Goal: Task Accomplishment & Management: Complete application form

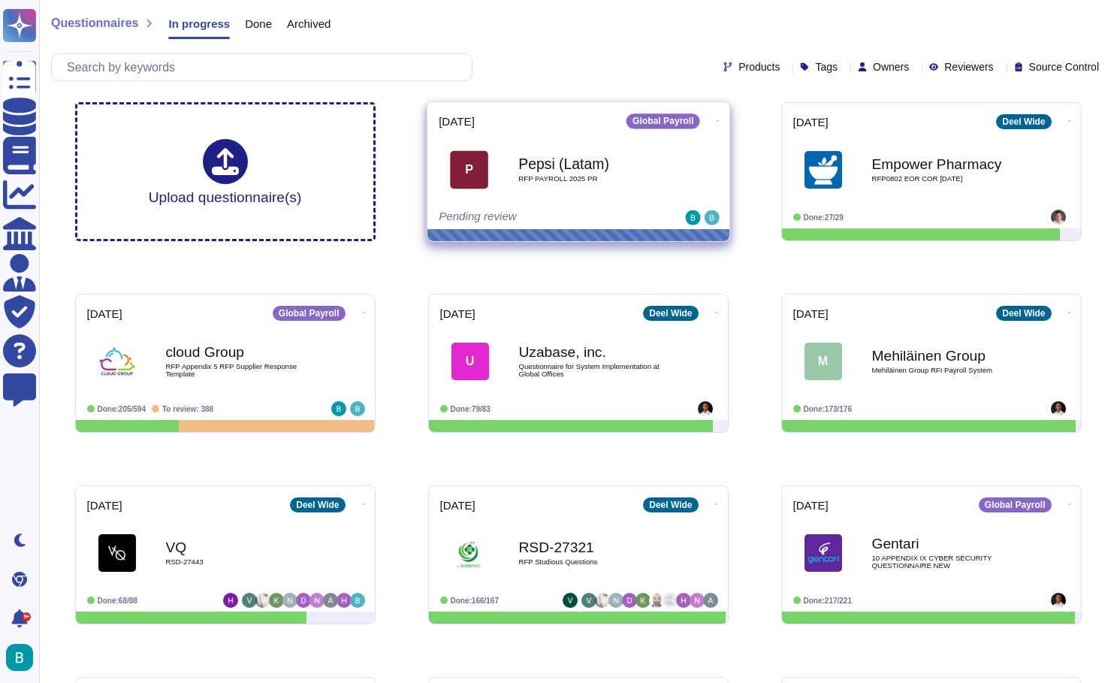
click at [587, 186] on div "Pepsi (Latam) RFP PAYROLL 2025 PR" at bounding box center [594, 169] width 152 height 61
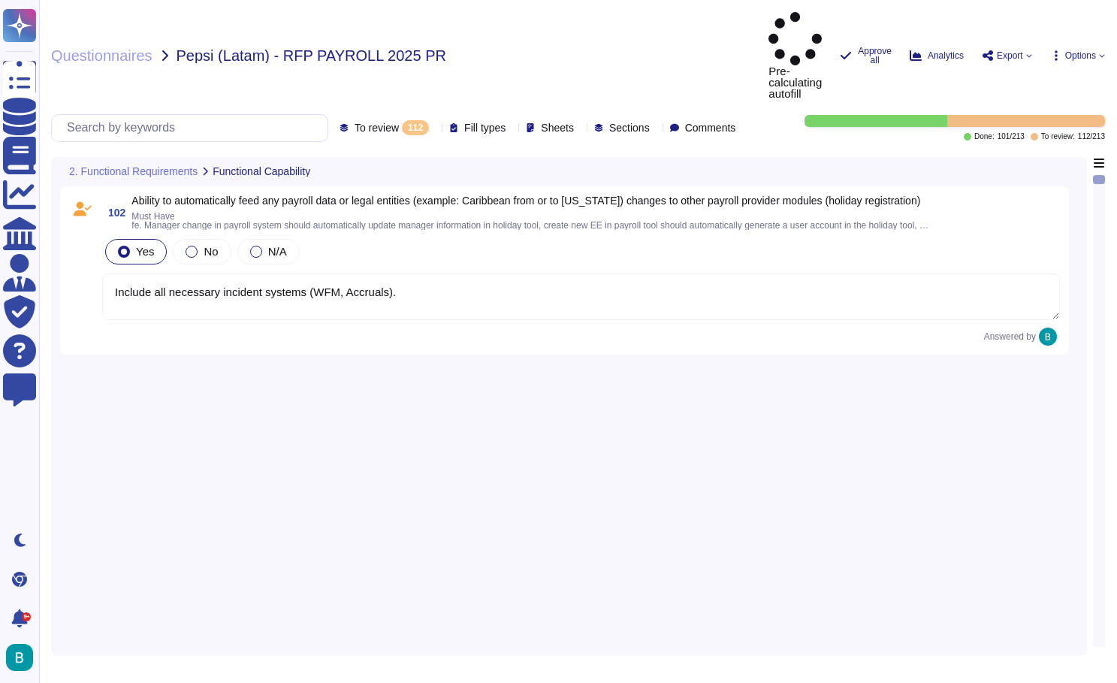
type textarea "Include all necessary incident systems (WFM, Accruals)."
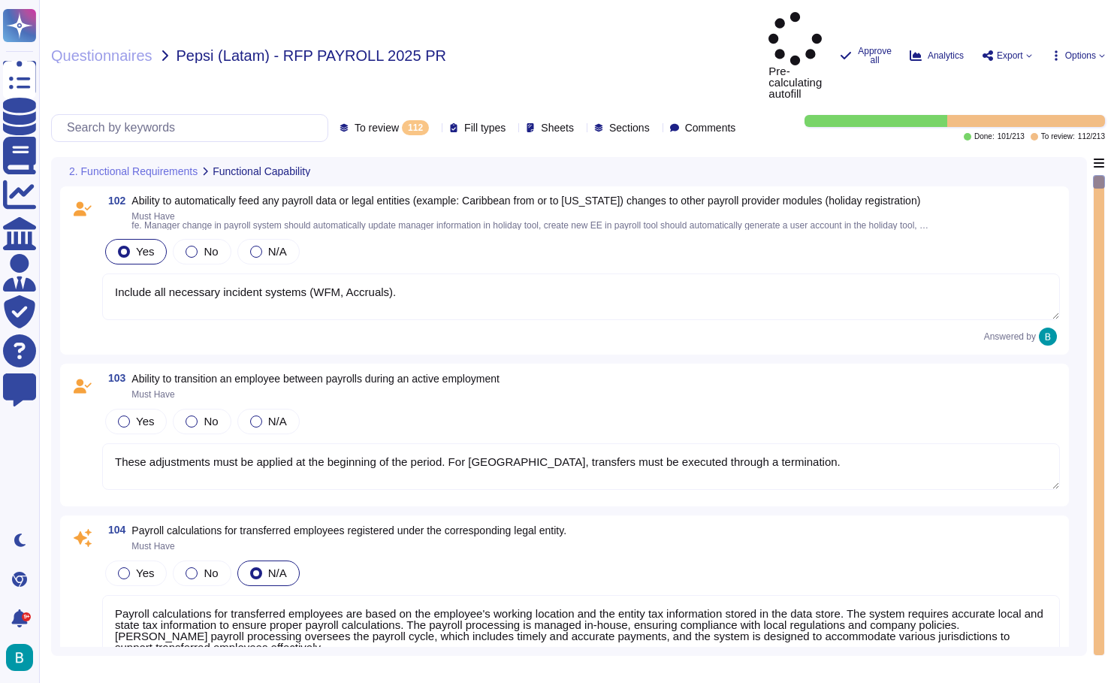
type textarea "These adjustments must be applied at the beginning of the period. For [GEOGRAPH…"
type textarea "Payroll calculations for transferred employees are based on the employee's work…"
type textarea "[PERSON_NAME] payroll processing solution ensures compliance with local tax reg…"
type textarea "To confirm that all payroll inputs are ready to initiate the calculation, the f…"
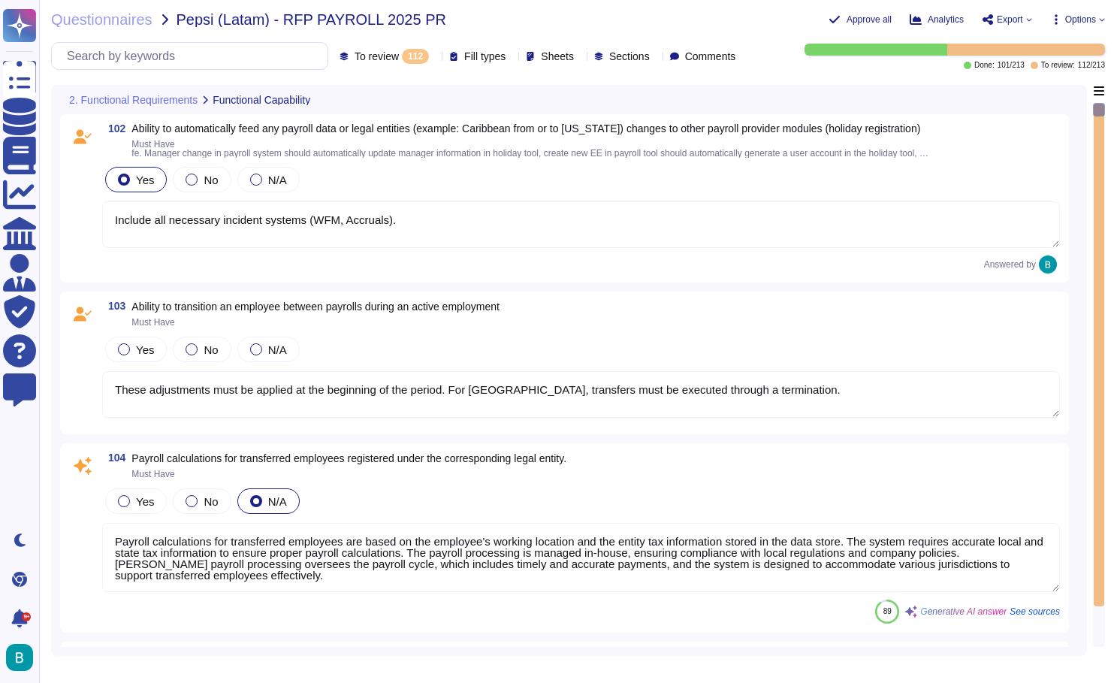
click at [149, 93] on div "Questionnaires Pepsi (Latam) - RFP PAYROLL 2025 PR Approve all Analytics Export…" at bounding box center [578, 341] width 1078 height 683
click at [435, 57] on icon at bounding box center [435, 57] width 0 height 0
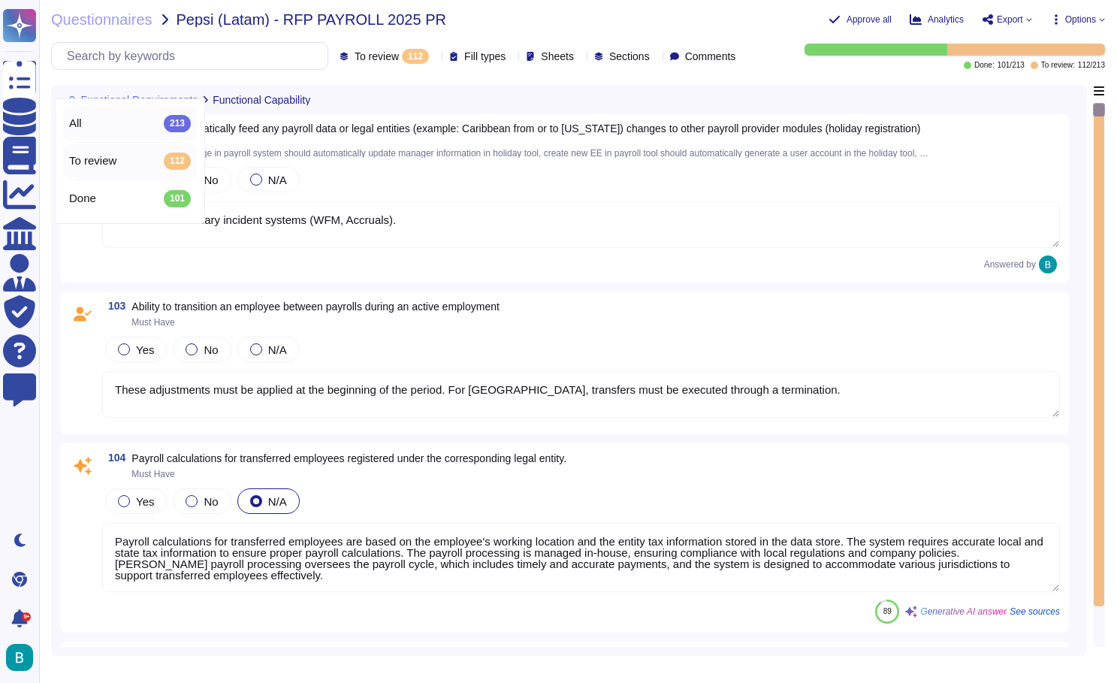
click at [128, 125] on div "All 213" at bounding box center [130, 123] width 122 height 17
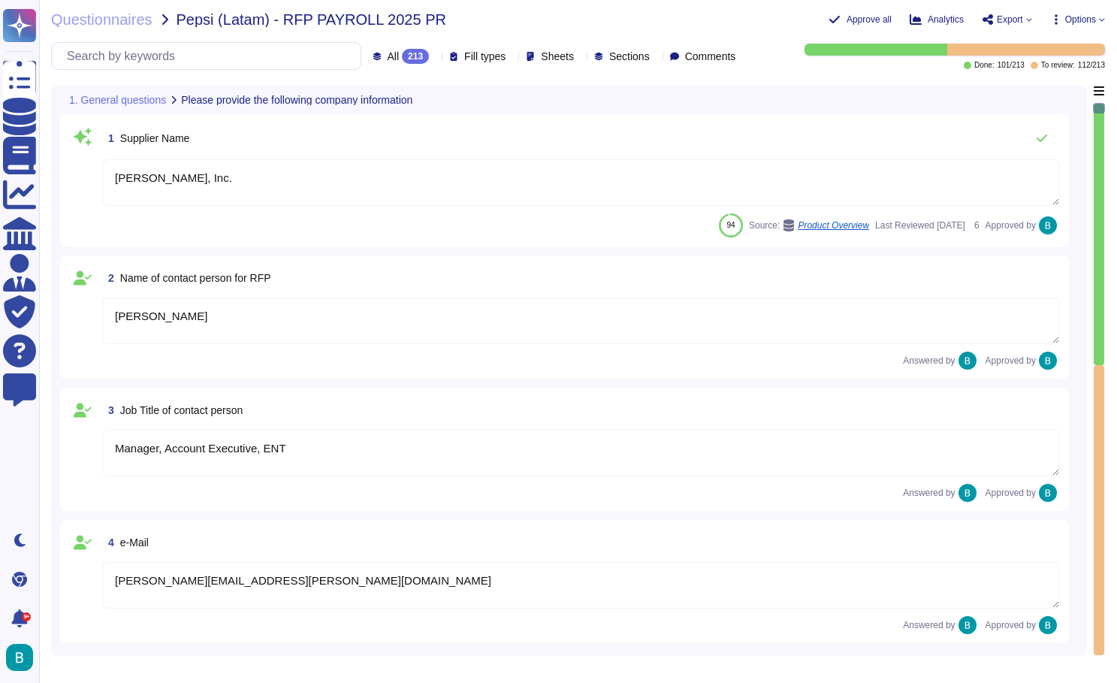
type textarea "[STREET_ADDRESS]"
type textarea "CA 94105."
type textarea "[PERSON_NAME], Inc."
type textarea "[PERSON_NAME]"
type textarea "Manager, Account Executive, ENT"
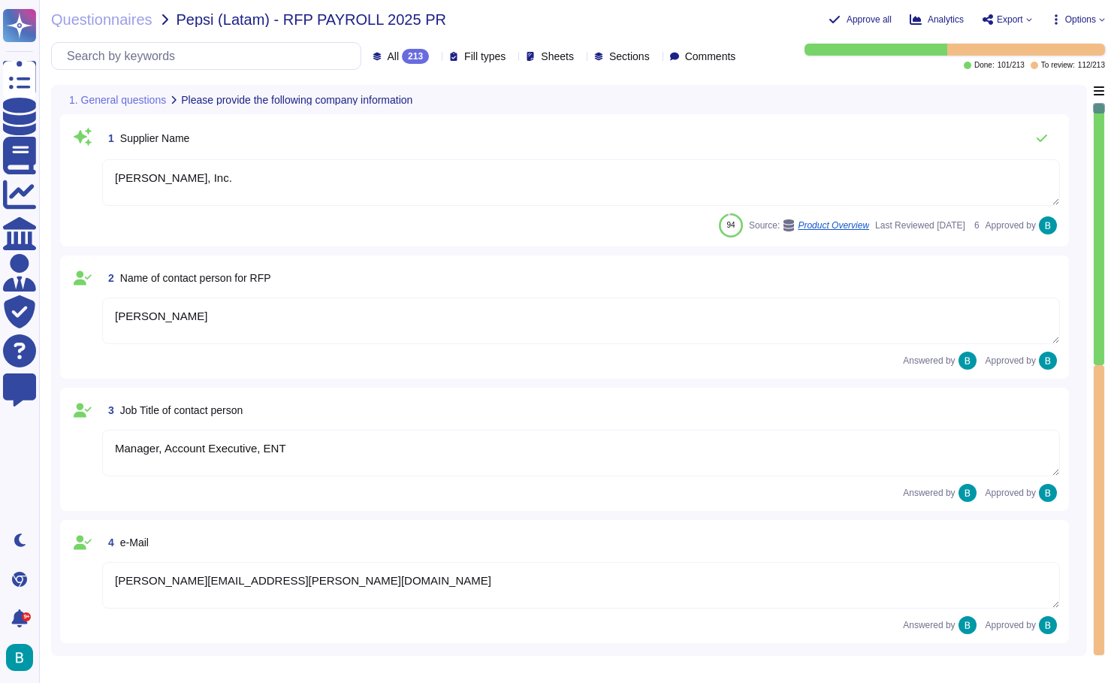
type textarea "[PERSON_NAME][EMAIL_ADDRESS][PERSON_NAME][DOMAIN_NAME]"
type textarea "[PHONE_NUMBER]"
click at [1098, 239] on div at bounding box center [1099, 234] width 11 height 261
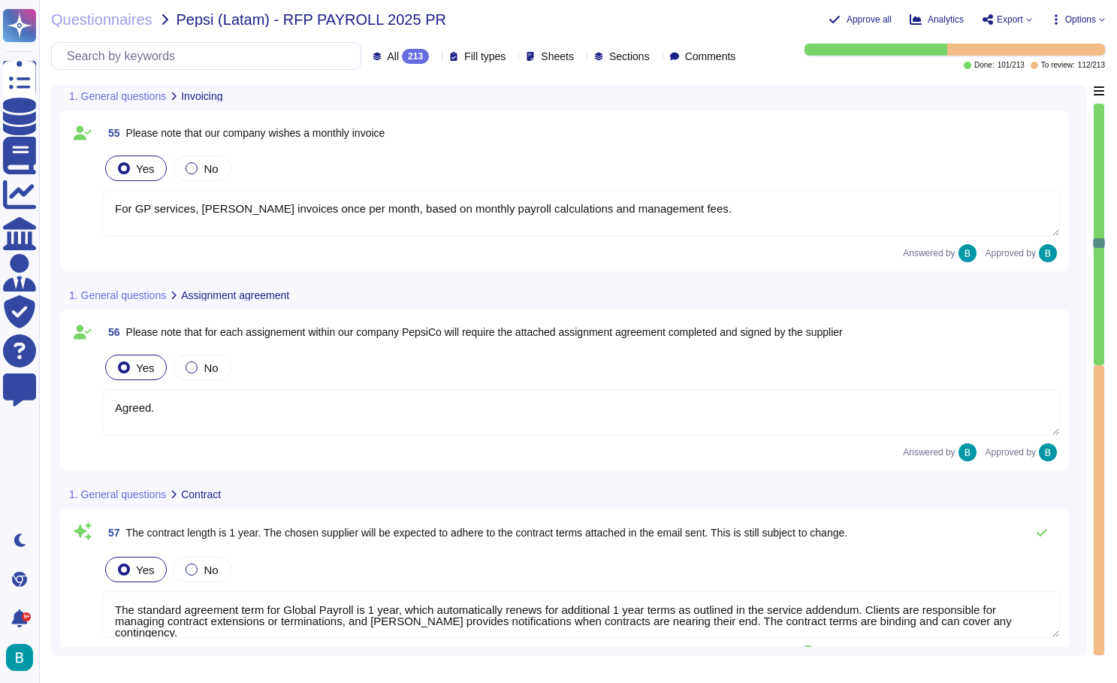
type textarea "Sales to complete... What data? Do they mean their own data? if so, API integra…"
type textarea "The link provided does not lead to the terms."
type textarea "For GP services, [PERSON_NAME] invoices once per month, based on monthly payrol…"
type textarea "Agreed."
type textarea "The standard agreement term for Global Payroll is 1 year, which automatically r…"
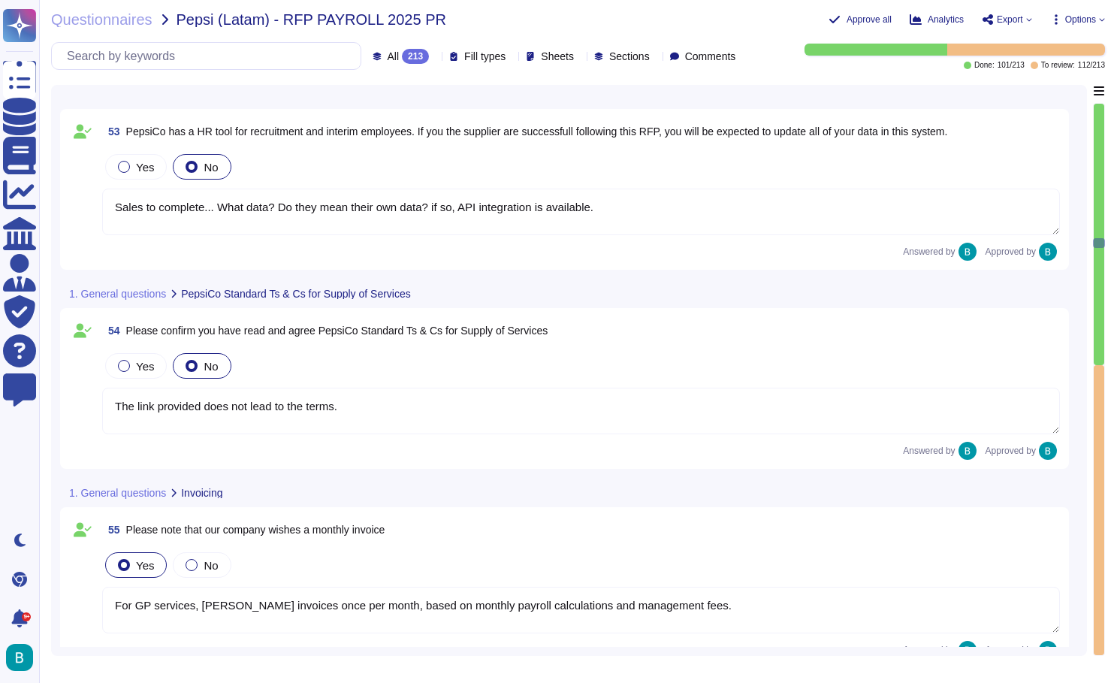
scroll to position [10813, 0]
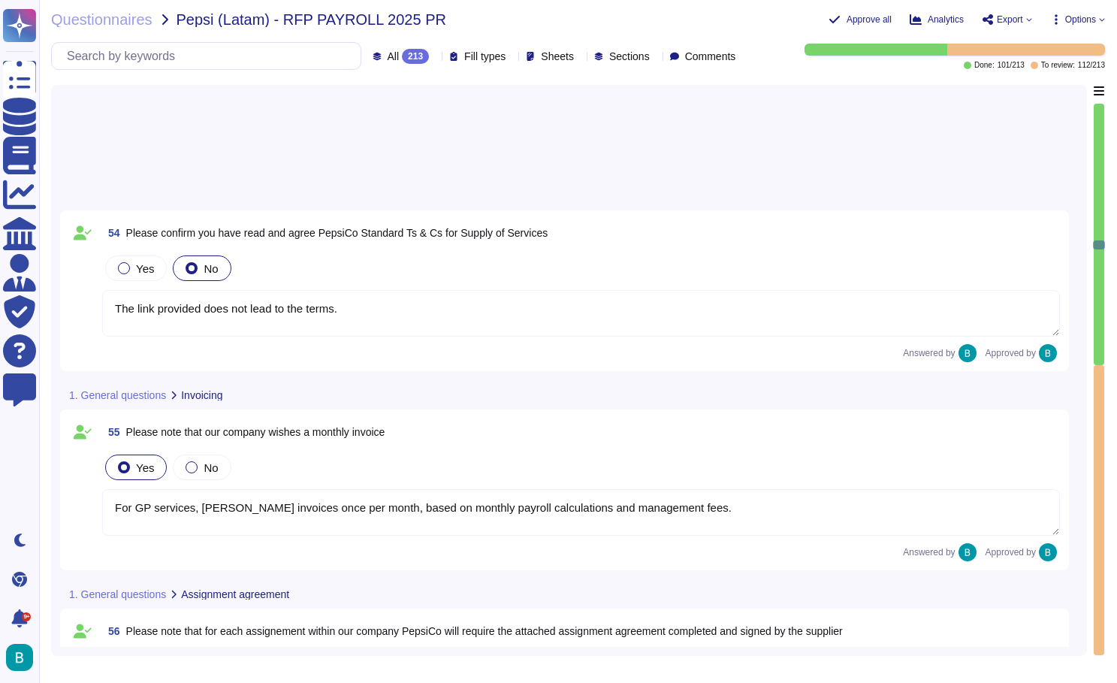
type textarea "[PERSON_NAME] provides in-country experts, including payroll, HR, tax, and lega…"
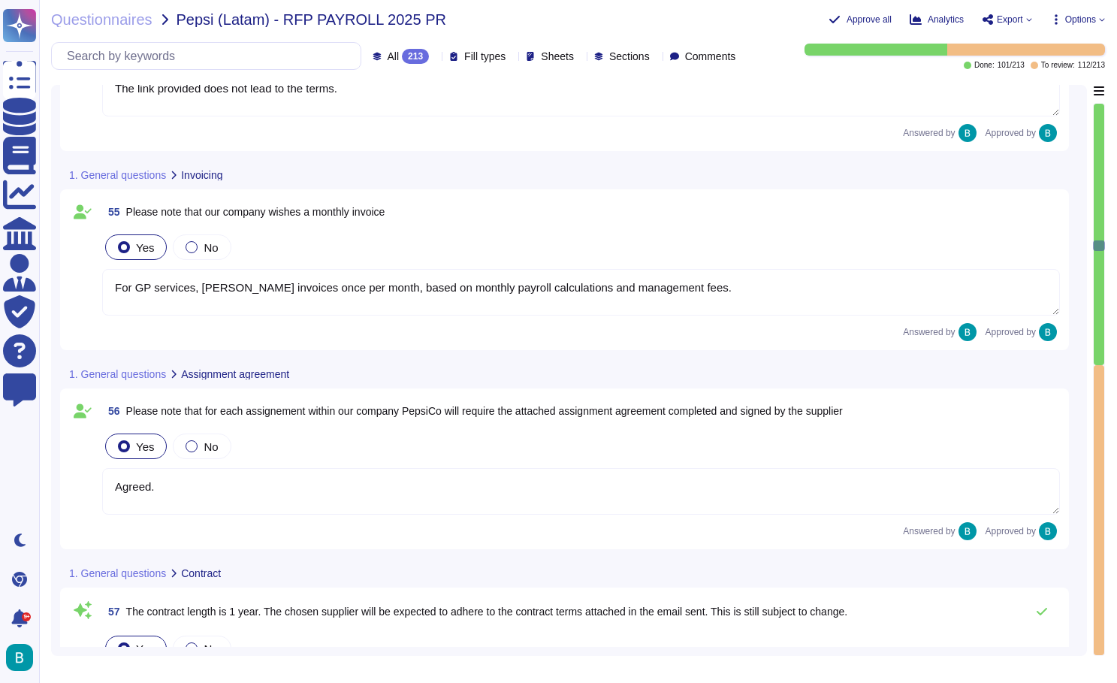
type textarea "One specialist per track per country: Calculation (including settelement ), Tax…"
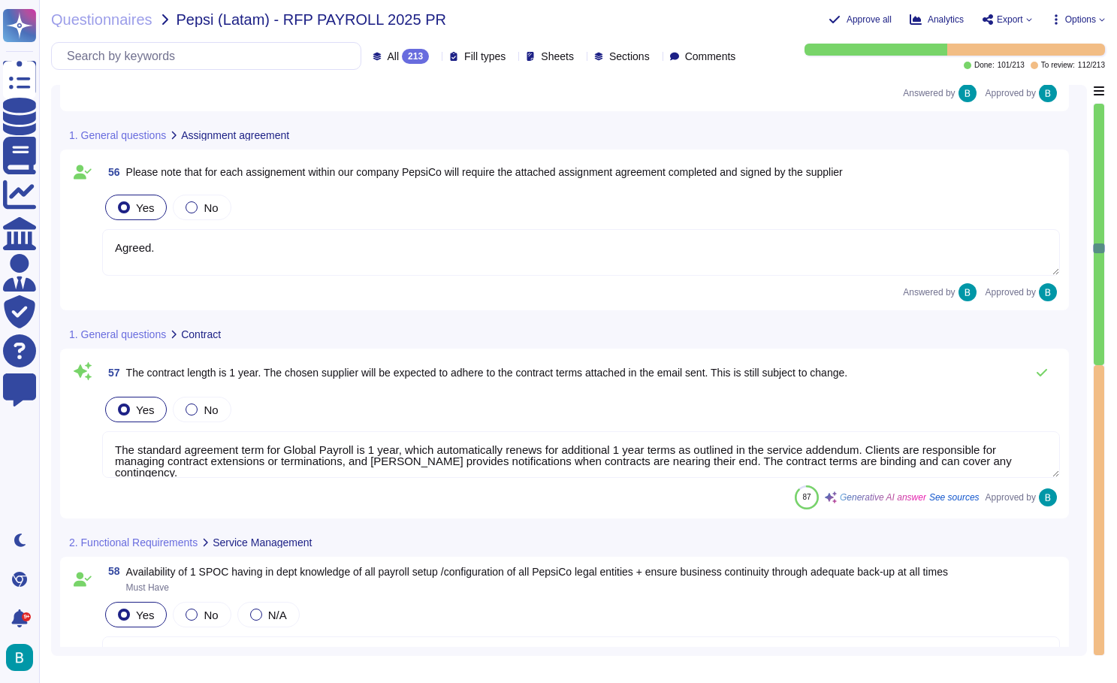
type textarea "[US_STATE]: We have an inhouse IT department that will have communication with …"
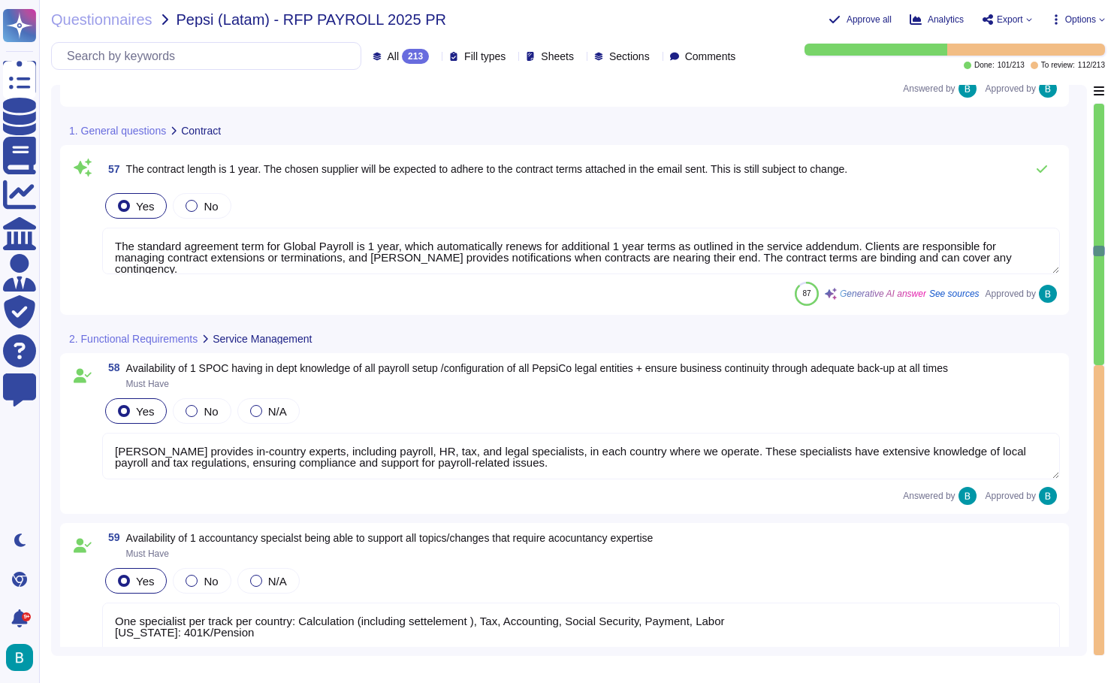
type textarea "All compliance-related changes must be included in the BPO services, in additio…"
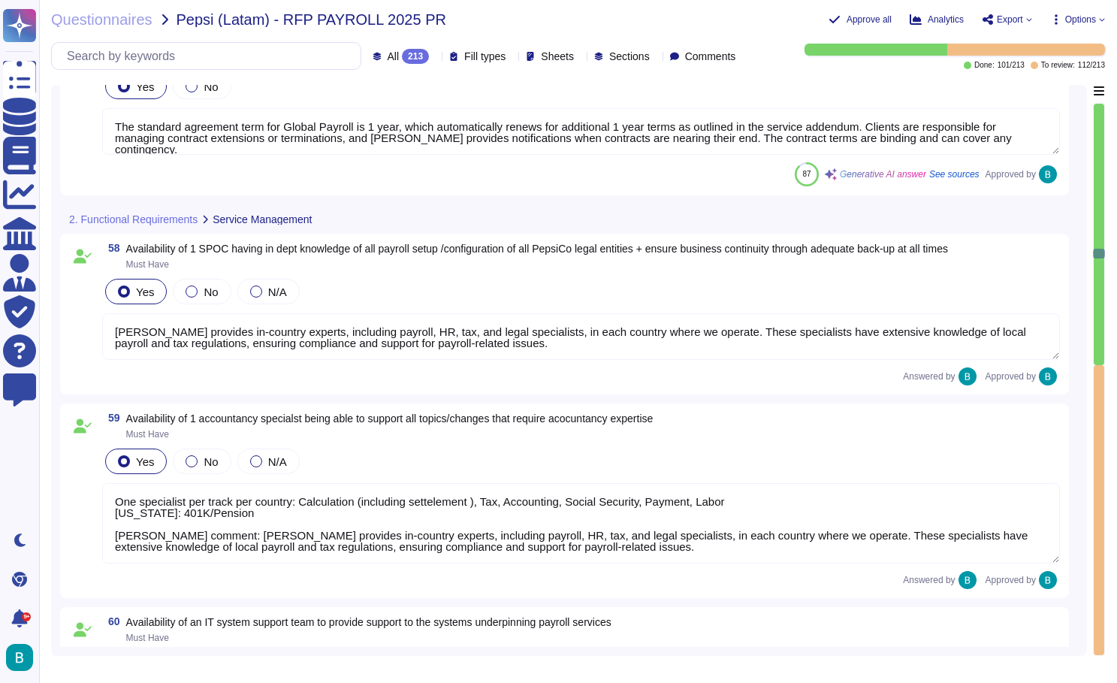
scroll to position [11828, 0]
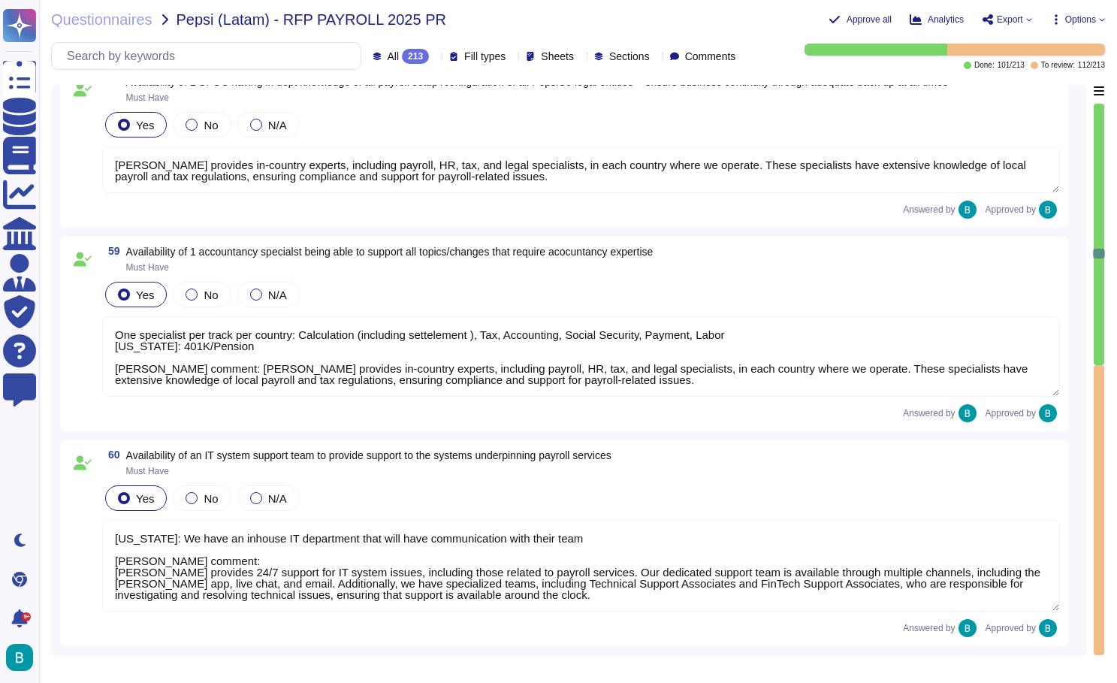
type textarea "Required for payroll change testing (Must have) Environments must be up to date…"
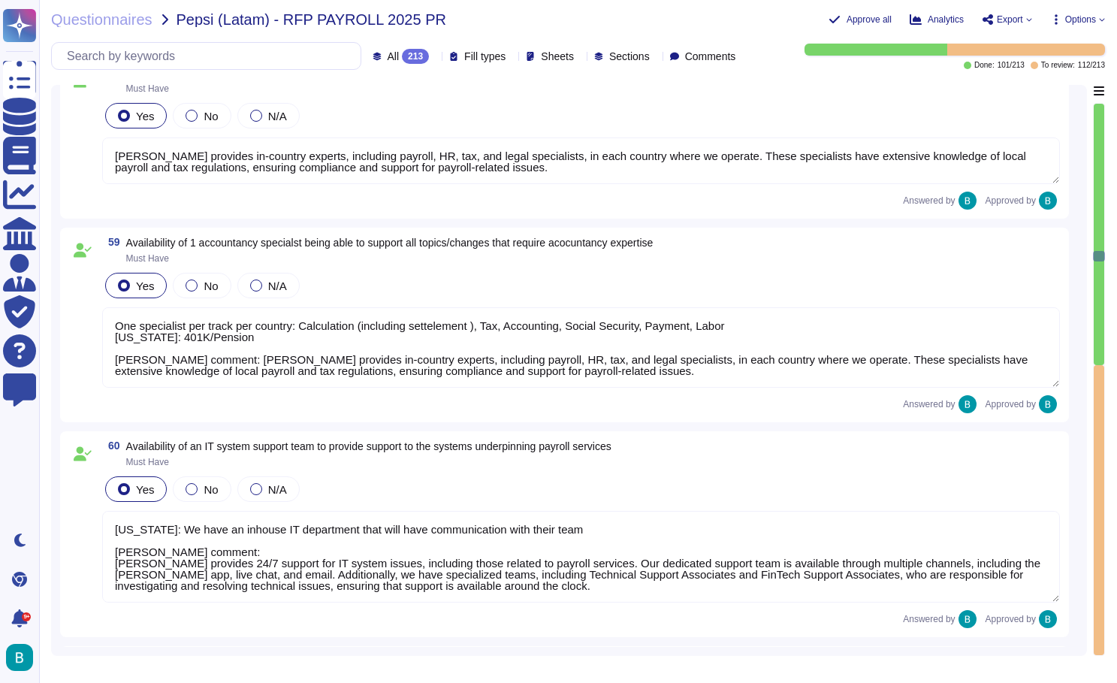
type textarea "All applied adjustments must be validated and tested by the BPO before being re…"
type textarea "Required for payroll change testing (Must have) Environments must be up to date…"
type textarea "All applied adjustments must be validated and tested by the BPO before being re…"
type textarea "Required for payroll change testing (Must have) Environments must be up to date…"
type textarea "All applied adjustments must be validated and tested by the BPO before being re…"
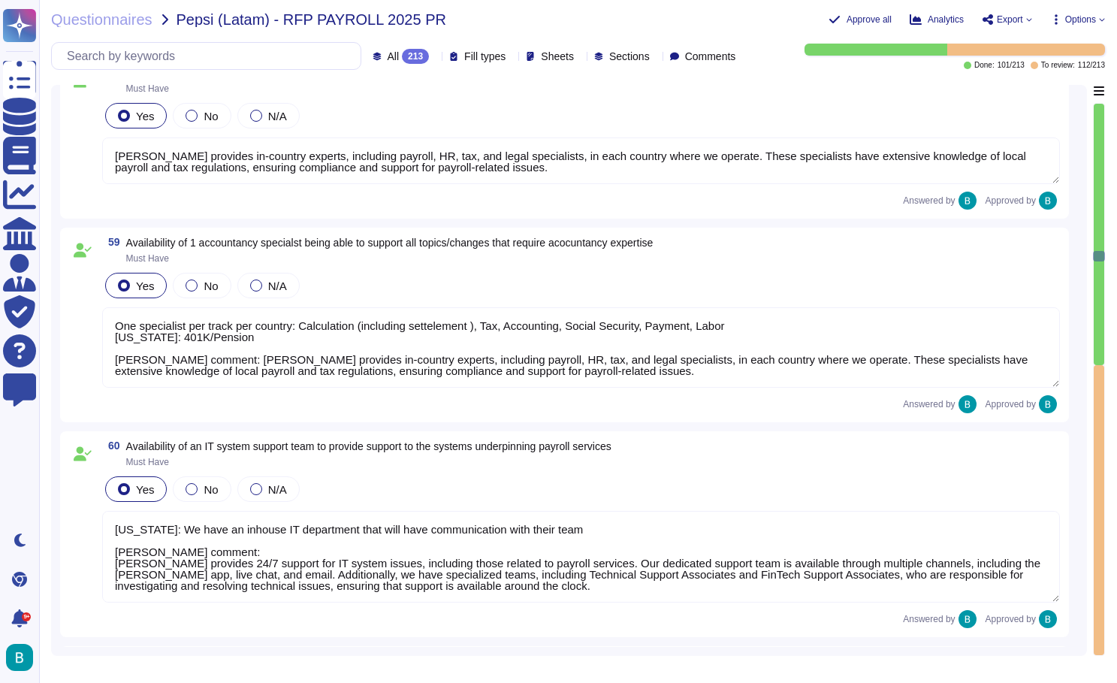
type textarea "Required for payroll change testing (Must have) Environments must be up to date…"
type textarea "All applied adjustments must be validated and tested by the BPO before being re…"
type textarea "Required for payroll change testing (Must have) Environments must be up to date…"
type textarea "All applied adjustments must be validated and tested by the BPO before being re…"
type textarea "Required for payroll change testing (Must have) Environments must be up to date…"
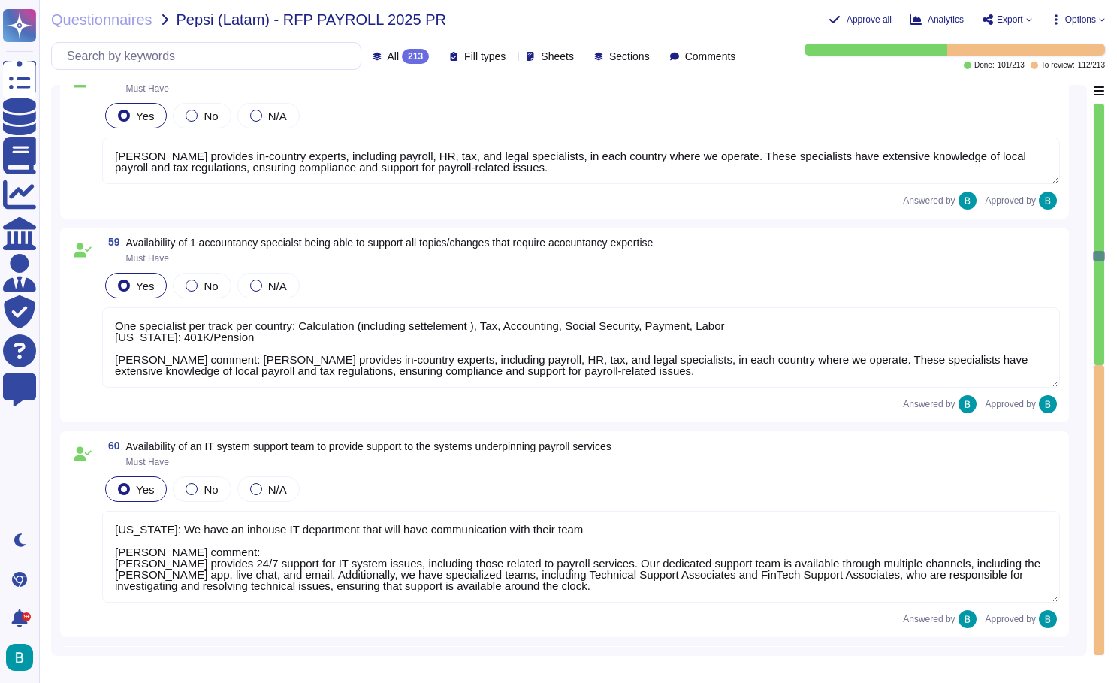
type textarea "All applied adjustments must be validated and tested by the BPO before being re…"
type textarea "Required for payroll change testing (Must have) Environments must be up to date…"
type textarea "All applied adjustments must be validated and tested by the BPO before being re…"
type textarea "Required for payroll change testing (Must have) Environments must be up to date…"
type textarea "All applied adjustments must be validated and tested by the BPO before being re…"
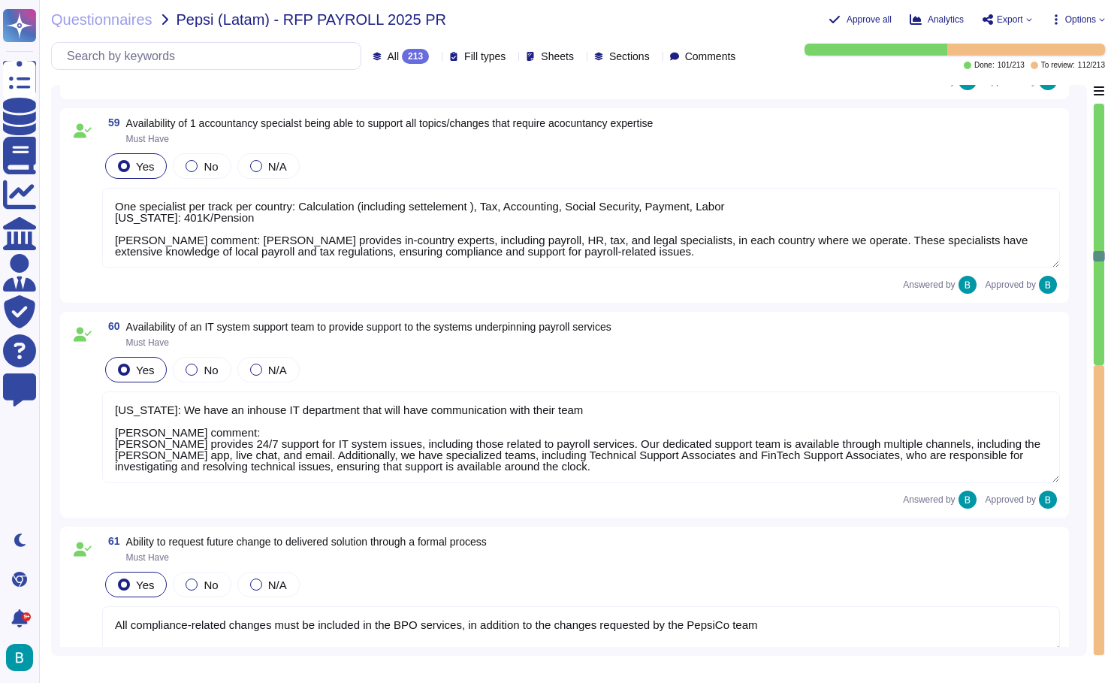
type textarea "Required for payroll change testing (Must have) Environments must be up to date…"
type textarea "All applied adjustments must be validated and tested by the BPO before being re…"
type textarea "Required for payroll change testing (Must have) Environments must be up to date…"
type textarea "All applied adjustments must be validated and tested by the BPO before being re…"
type textarea "Required for payroll change testing (Must have) Environments must be up to date…"
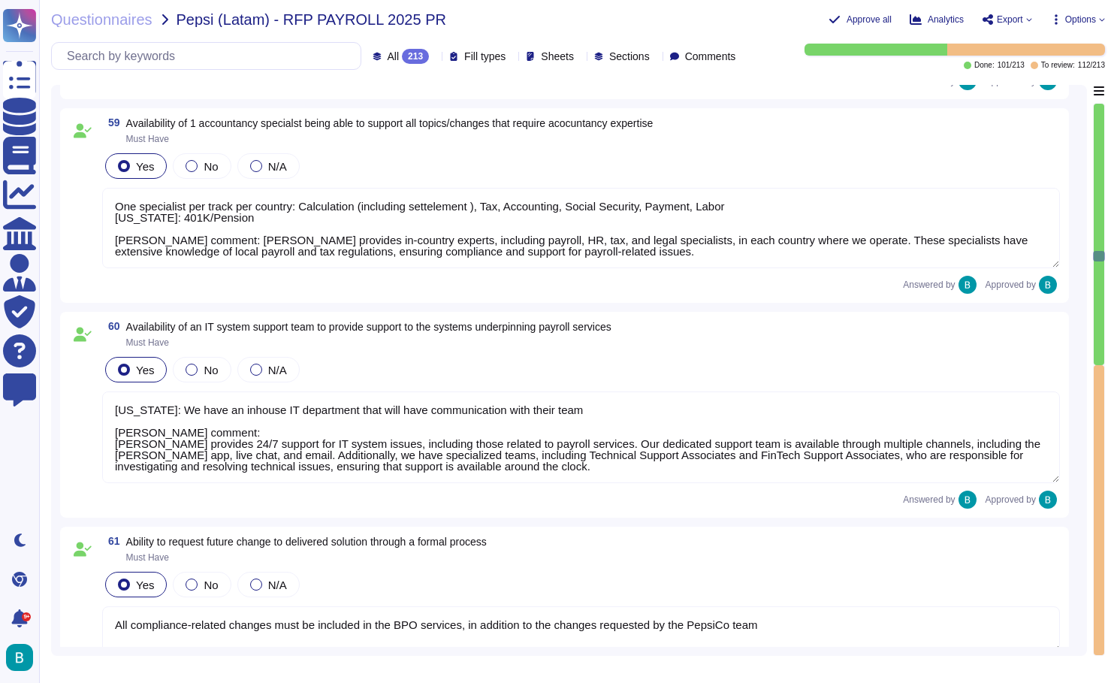
type textarea "All applied adjustments must be validated and tested by the BPO before being re…"
type textarea "Required for payroll change testing (Must have) Environments must be up to date…"
type textarea "All applied adjustments must be validated and tested by the BPO before being re…"
type textarea "Required for payroll change testing (Must have) Environments must be up to date…"
type textarea "All applied adjustments must be validated and tested by the BPO before being re…"
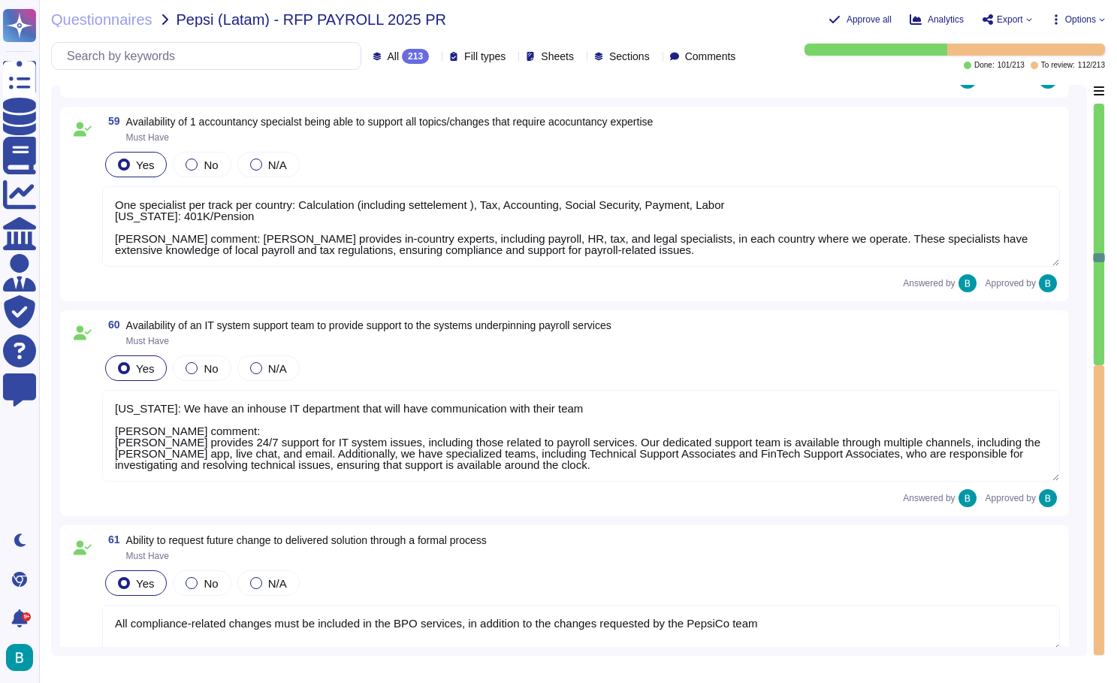
type textarea "Required for payroll change testing (Must have) Environments must be up to date…"
type textarea "All applied adjustments must be validated and tested by the BPO before being re…"
type textarea "Required for payroll change testing (Must have) Environments must be up to date…"
type textarea "All applied adjustments must be validated and tested by the BPO before being re…"
type textarea "Required for payroll change testing (Must have) Environments must be up to date…"
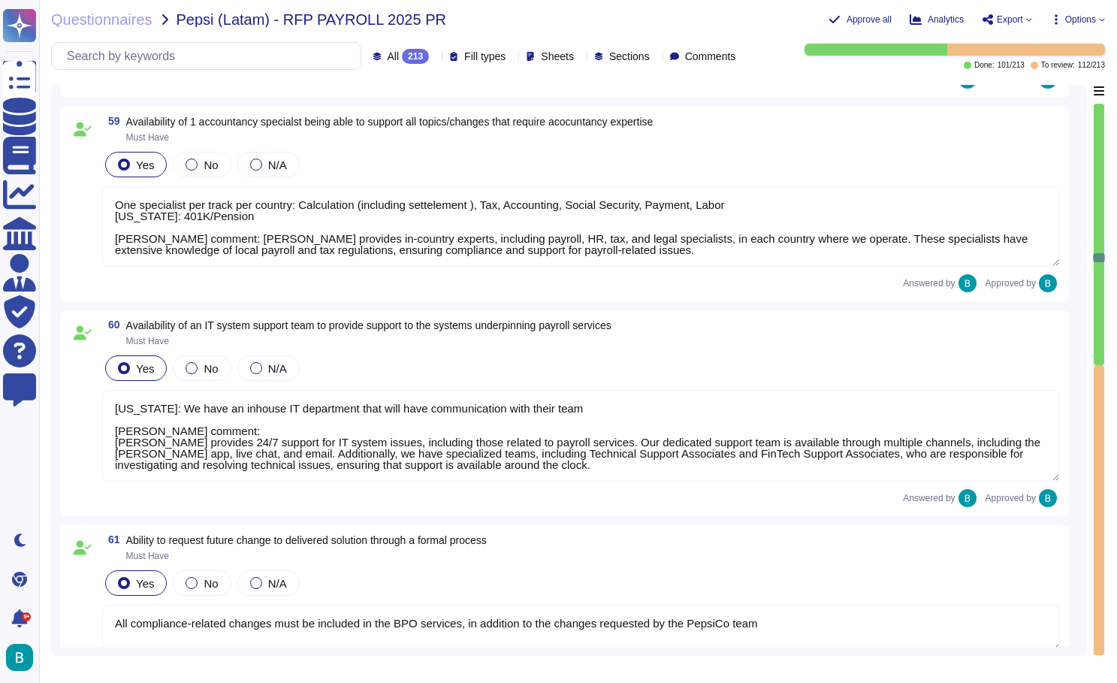
type textarea "All applied adjustments must be validated and tested by the BPO before being re…"
type textarea "Required for payroll change testing (Must have) Environments must be up to date…"
type textarea "All applied adjustments must be validated and tested by the BPO before being re…"
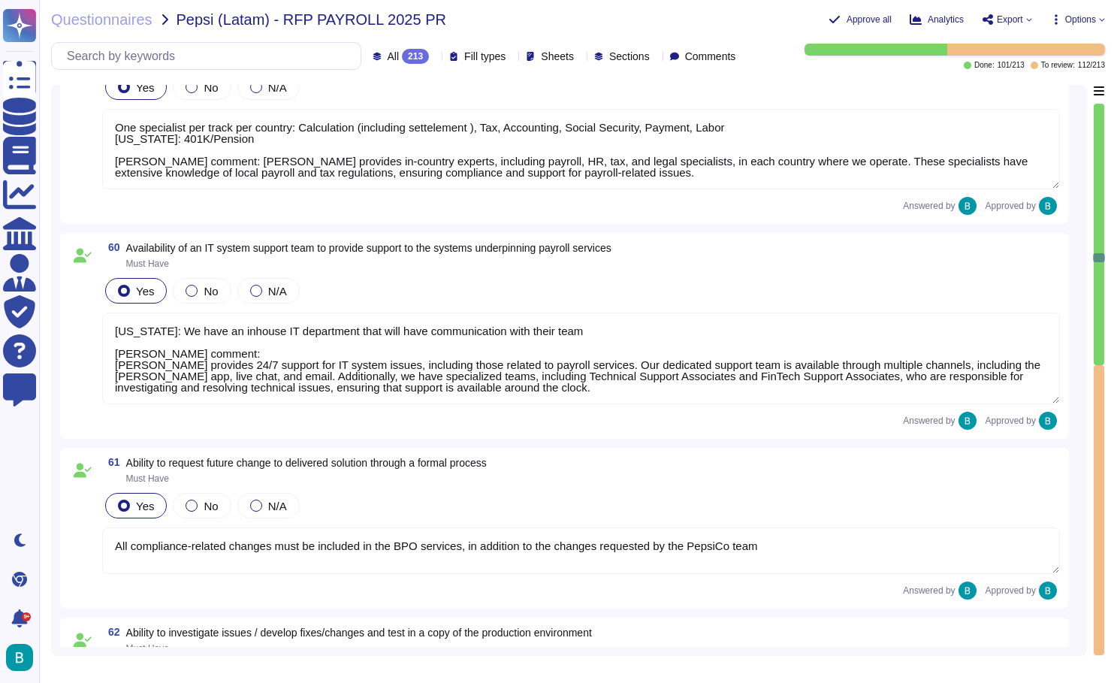
type textarea "Required for payroll change testing (Must have) Environments must be up to date…"
type textarea "All applied adjustments must be validated and tested by the BPO before being re…"
type textarea "Required for payroll change testing (Must have) Environments must be up to date…"
type textarea "All applied adjustments must be validated and tested by the BPO before being re…"
type textarea "Required for payroll change testing (Must have) Environments must be up to date…"
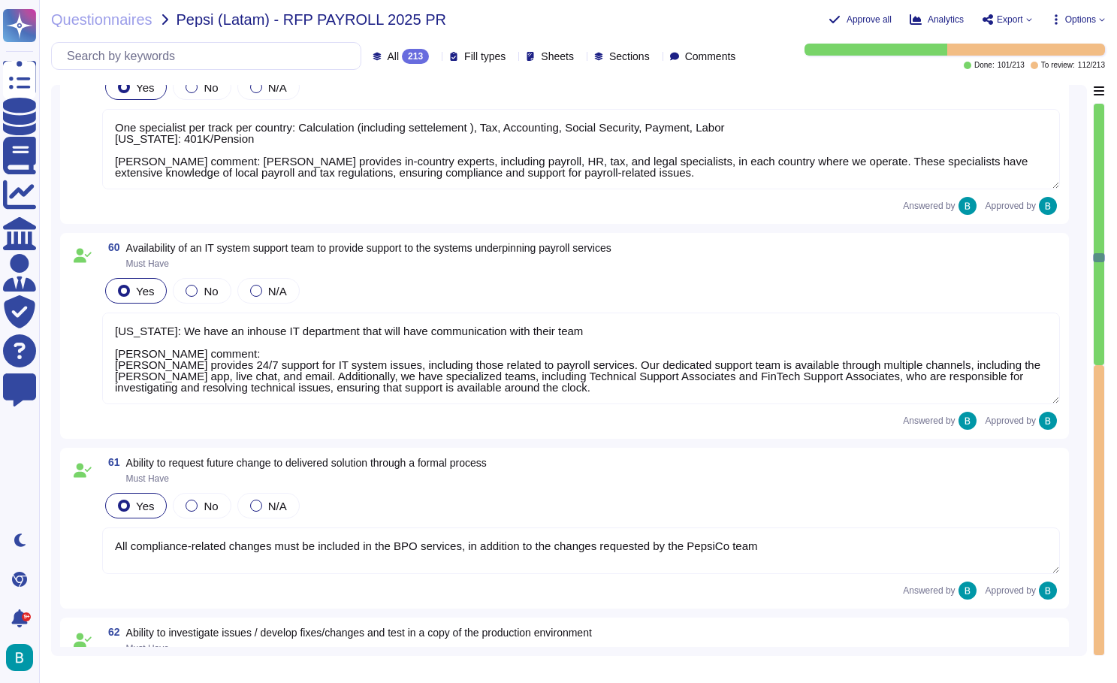
type textarea "All applied adjustments must be validated and tested by the BPO before being re…"
type textarea "Required for payroll change testing (Must have) Environments must be up to date…"
type textarea "All applied adjustments must be validated and tested by the BPO before being re…"
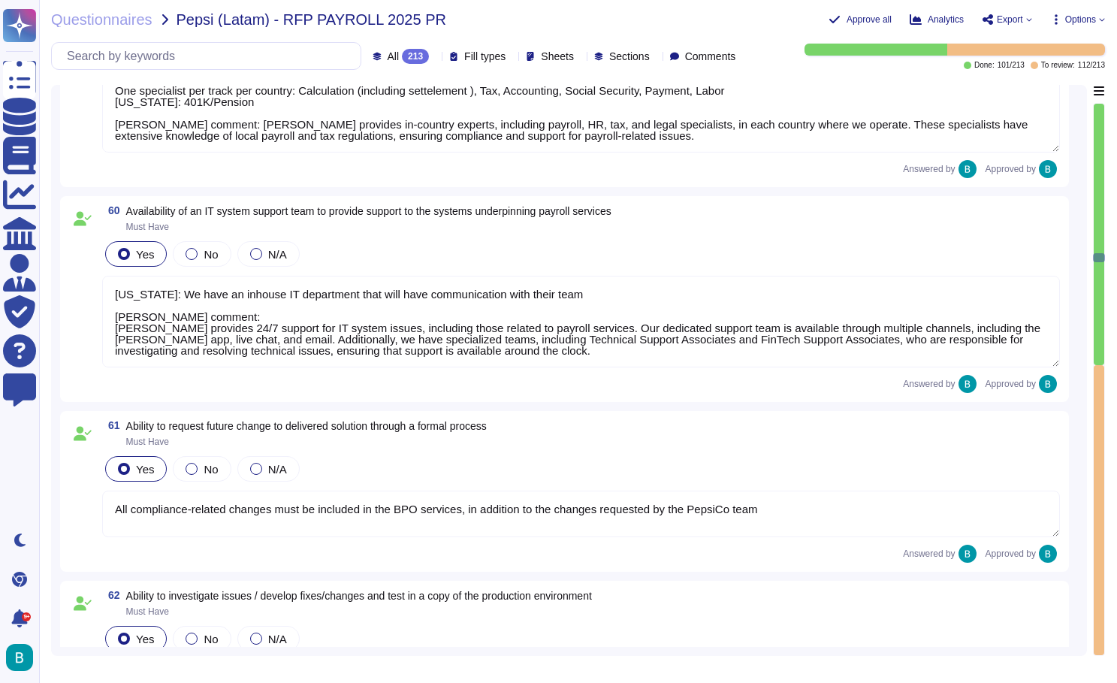
type textarea "Required for payroll change testing (Must have) Environments must be up to date…"
type textarea "All applied adjustments must be validated and tested by the BPO before being re…"
type textarea "Required for payroll change testing (Must have) Environments must be up to date…"
type textarea "All applied adjustments must be validated and tested by the BPO before being re…"
type textarea "Required for payroll change testing (Must have) Environments must be up to date…"
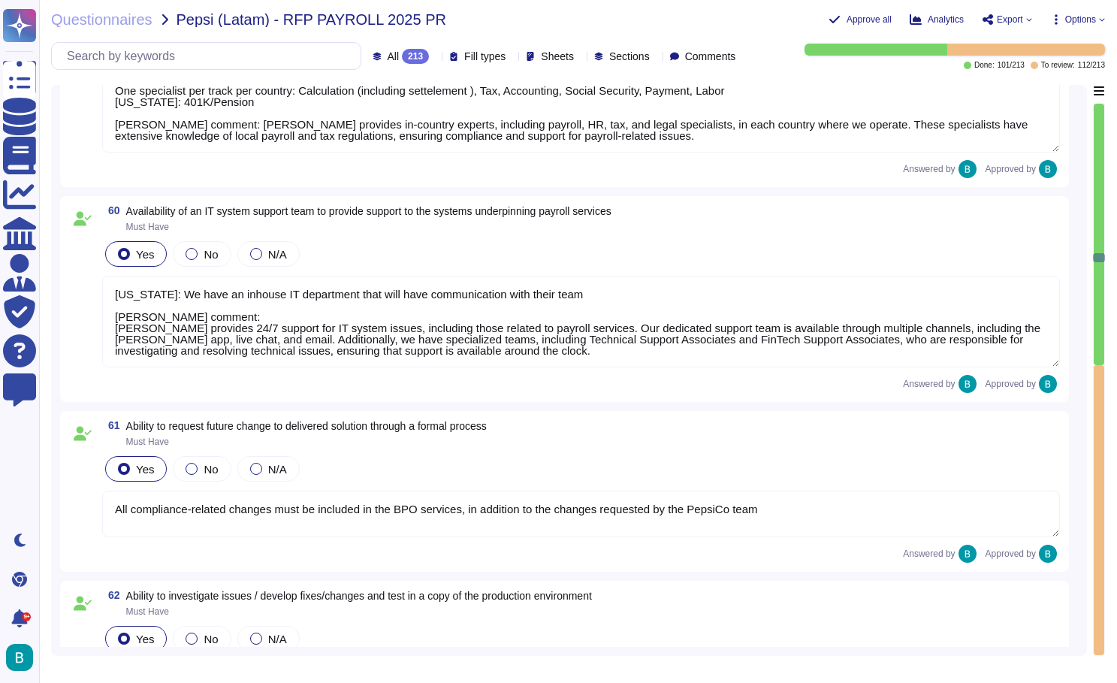
type textarea "All applied adjustments must be validated and tested by the BPO before being re…"
type textarea "Required for payroll change testing (Must have) Environments must be up to date…"
type textarea "All applied adjustments must be validated and tested by the BPO before being re…"
type textarea "Required for payroll change testing (Must have) Environments must be up to date…"
type textarea "All applied adjustments must be validated and tested by the BPO before being re…"
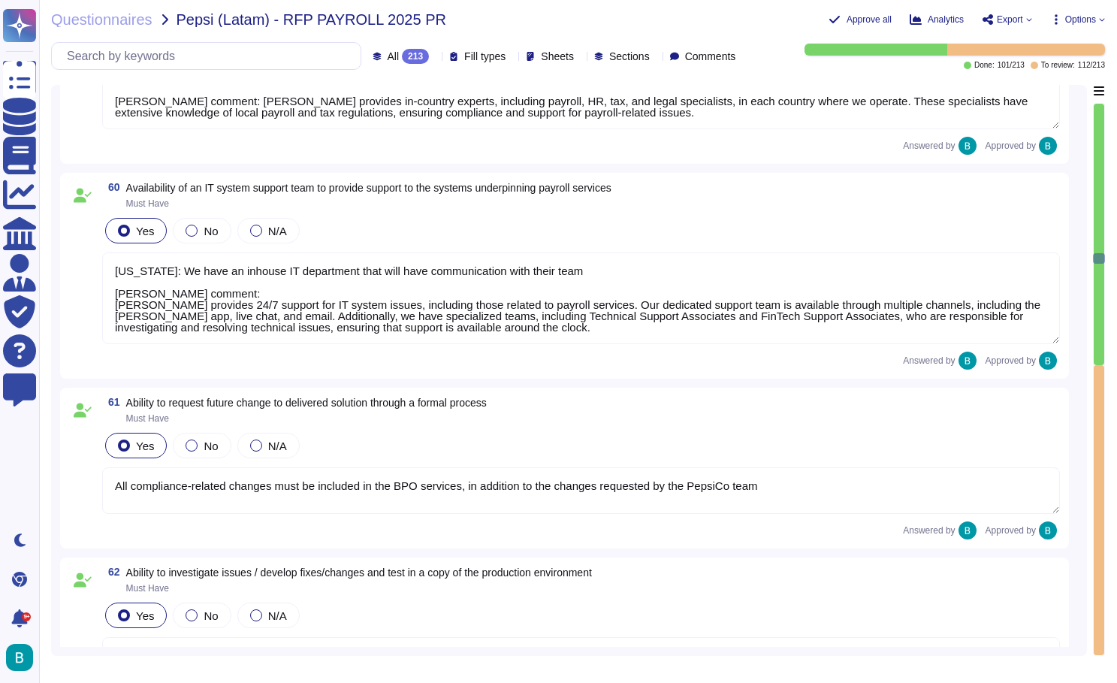
type textarea "Ensure support during the hypercare period"
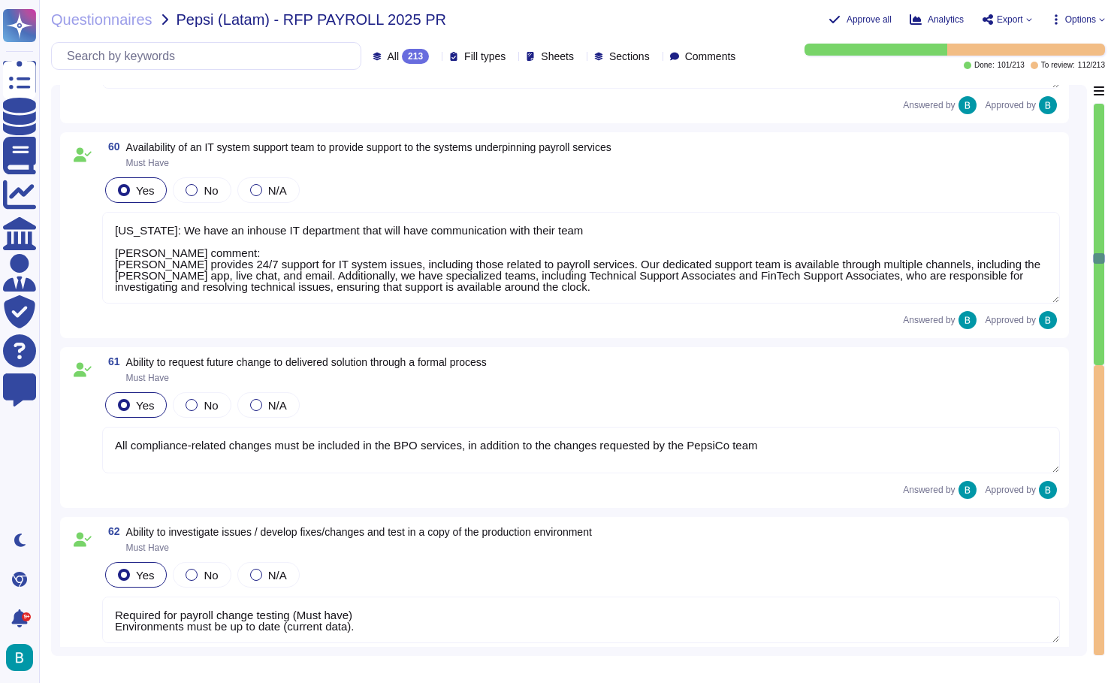
scroll to position [12130, 0]
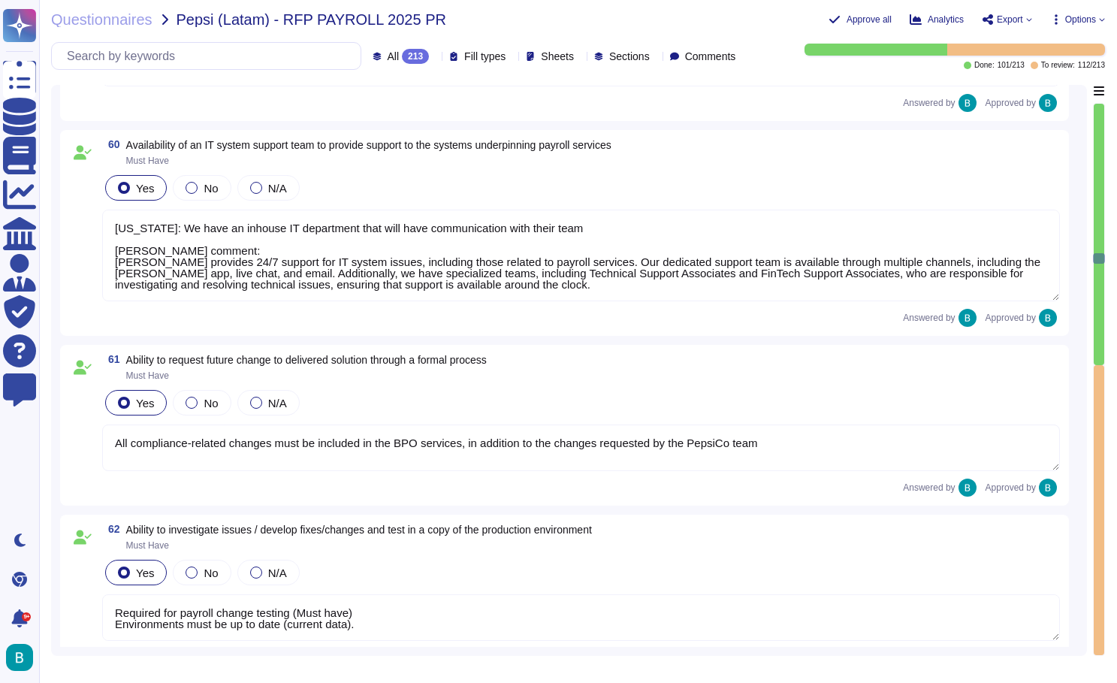
type textarea "Required for payroll change testing (Must have) Environments must be up to date…"
type textarea "All applied adjustments must be validated and tested by the BPO before being re…"
type textarea "Required for payroll change testing (Must have) Environments must be up to date…"
type textarea "All applied adjustments must be validated and tested by the BPO before being re…"
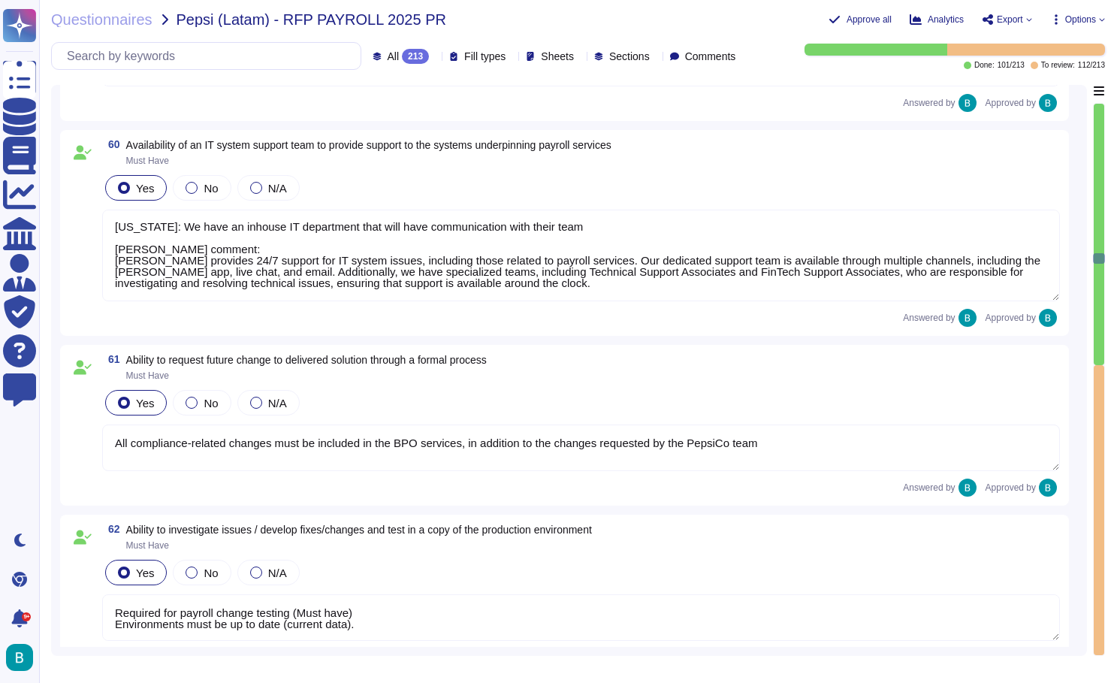
type textarea "Required for payroll change testing (Must have) Environments must be up to date…"
type textarea "All applied adjustments must be validated and tested by the BPO before being re…"
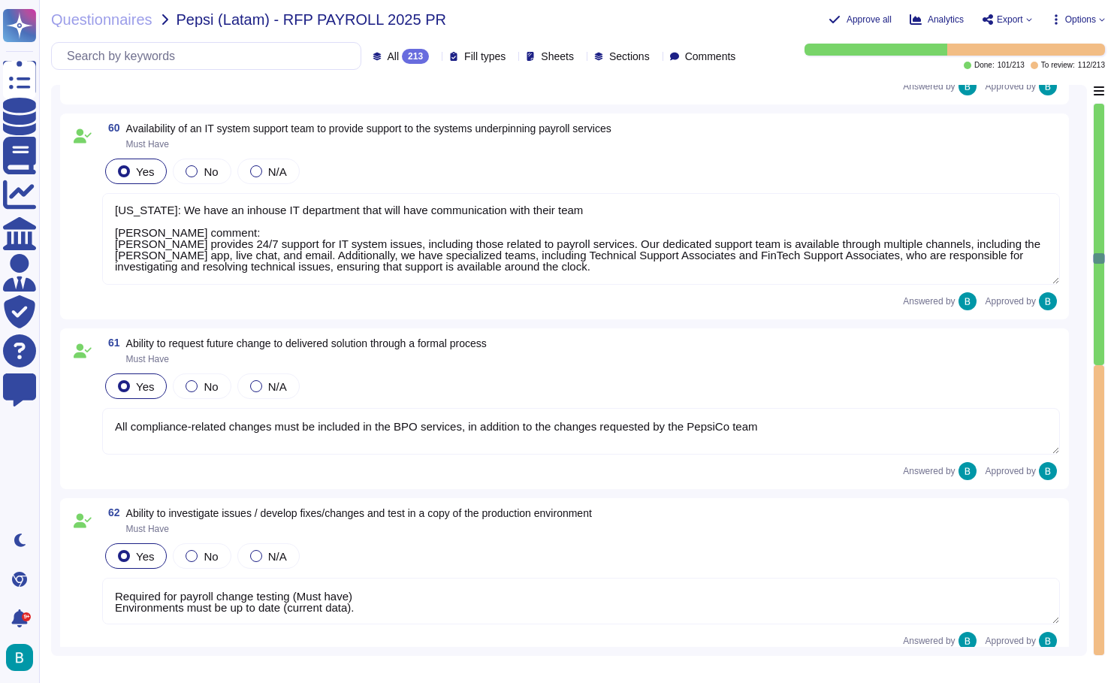
type textarea "Required for payroll change testing (Must have) Environments must be up to date…"
type textarea "All applied adjustments must be validated and tested by the BPO before being re…"
type textarea "Required for payroll change testing (Must have) Environments must be up to date…"
type textarea "All applied adjustments must be validated and tested by the BPO before being re…"
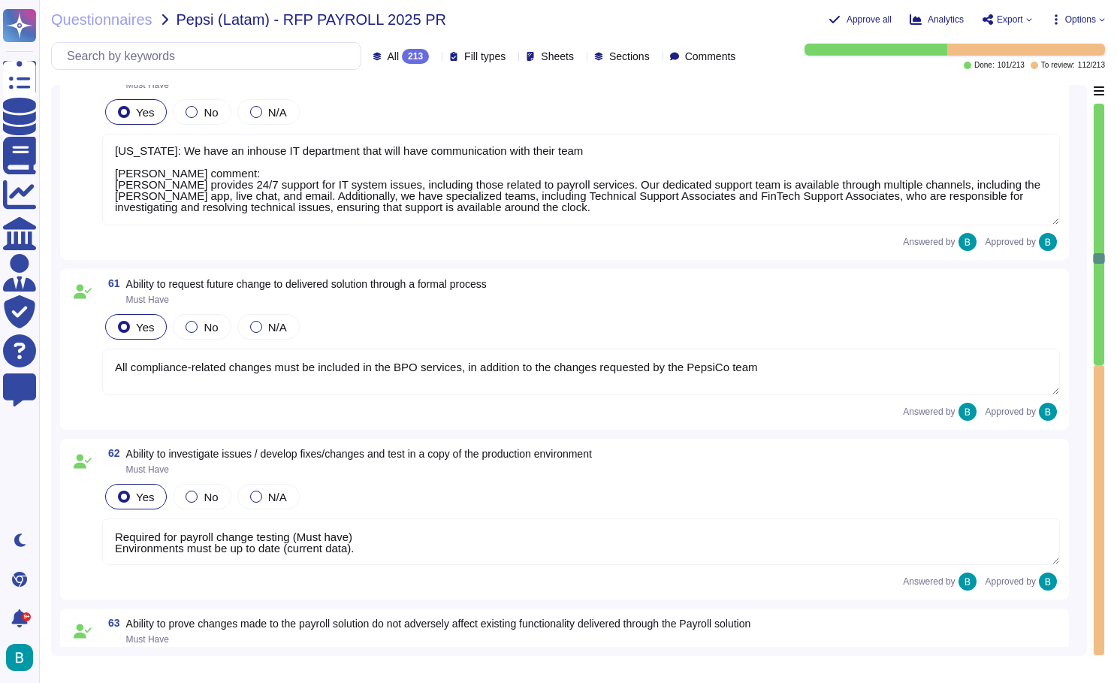
scroll to position [12224, 0]
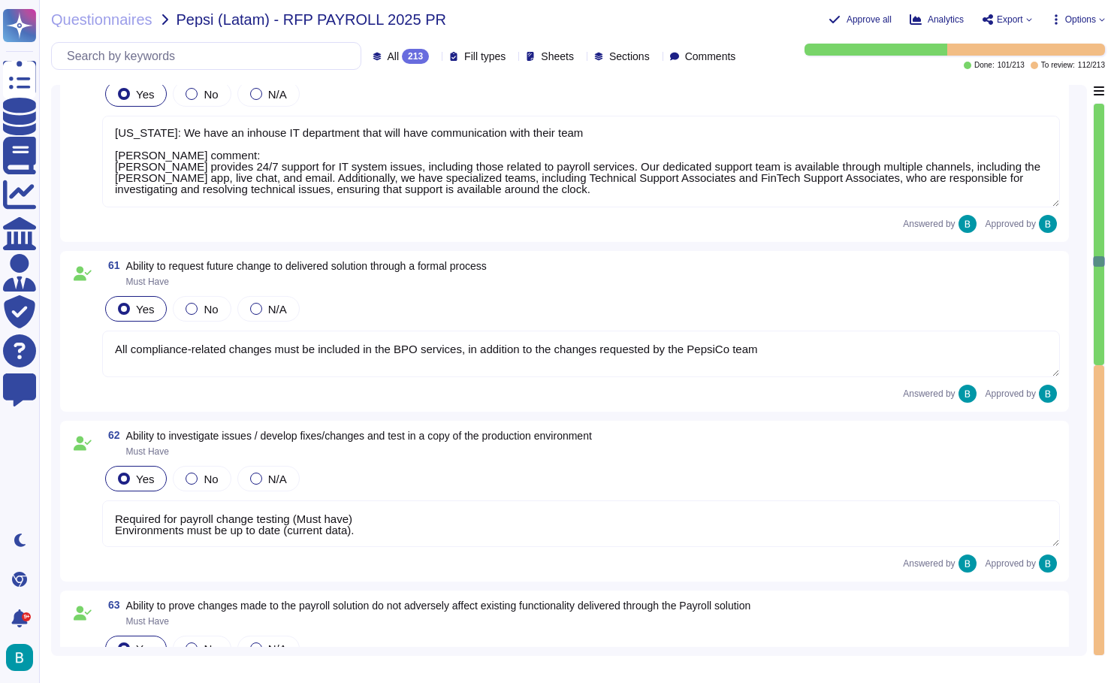
type textarea "Required for payroll change testing (Must have) Environments must be up to date…"
type textarea "All applied adjustments must be validated and tested by the BPO before being re…"
type textarea "[PERSON_NAME] provides a structured hypercare program for up to 2 months post-g…"
click at [653, 373] on textarea "All compliance-related changes must be included in the BPO services, in additio…" at bounding box center [581, 354] width 958 height 47
type textarea "Required for payroll change testing (Must have) Environments must be up to date…"
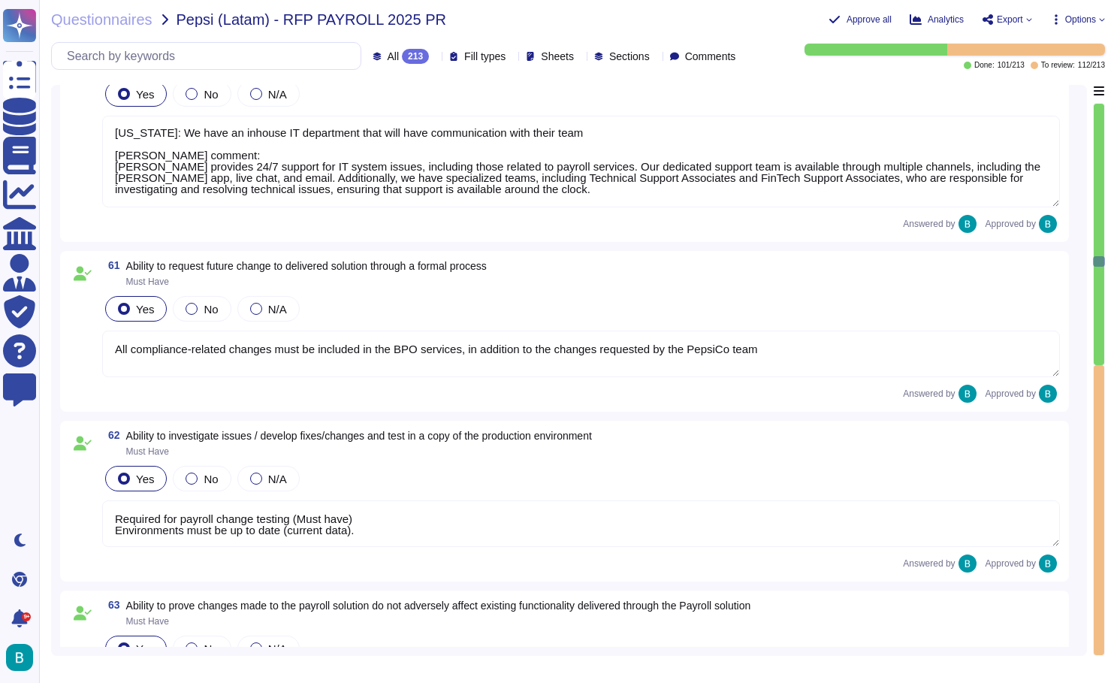
type textarea "All applied adjustments must be validated and tested by the BPO before being re…"
type textarea "Required for payroll change testing (Must have) Environments must be up to date…"
type textarea "All applied adjustments must be validated and tested by the BPO before being re…"
type textarea "Required for payroll change testing (Must have) Environments must be up to date…"
type textarea "All applied adjustments must be validated and tested by the BPO before being re…"
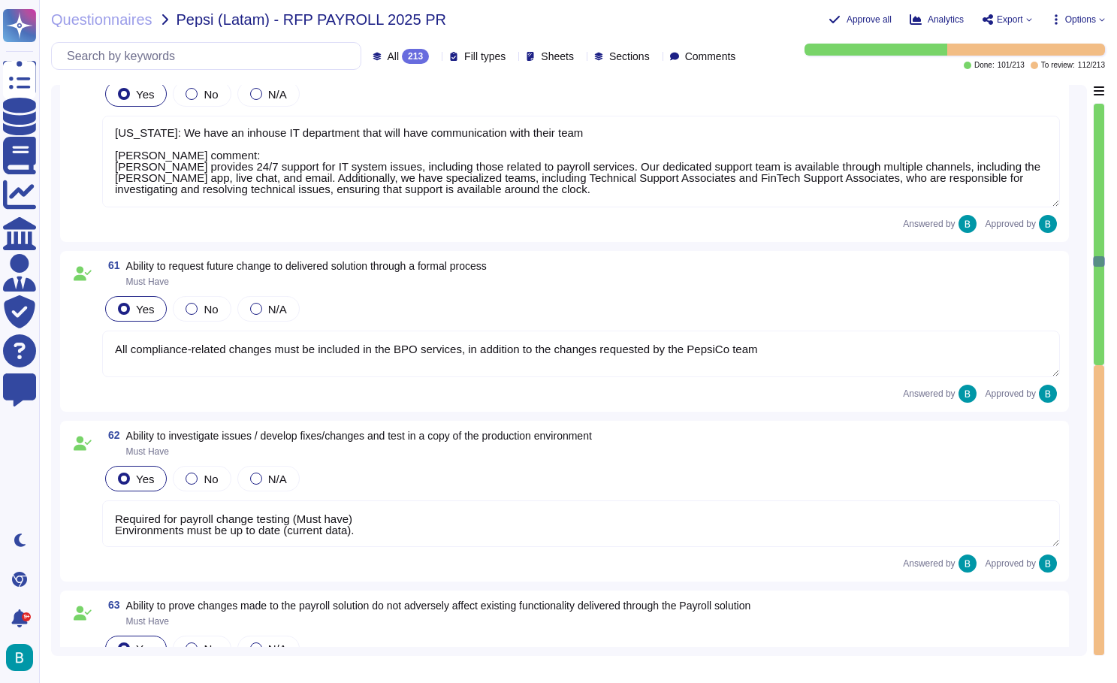
type textarea "Required for payroll change testing (Must have) Environments must be up to date…"
type textarea "All applied adjustments must be validated and tested by the BPO before being re…"
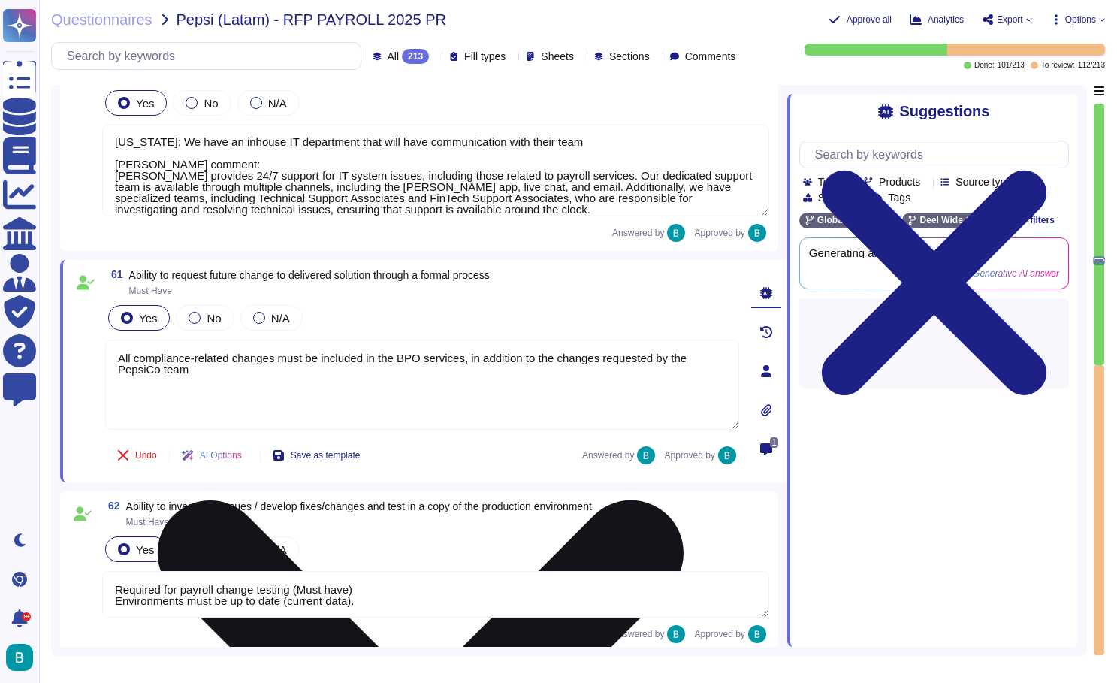
type textarea "Required for payroll change testing (Must have) Environments must be up to date…"
type textarea "All applied adjustments must be validated and tested by the BPO before being re…"
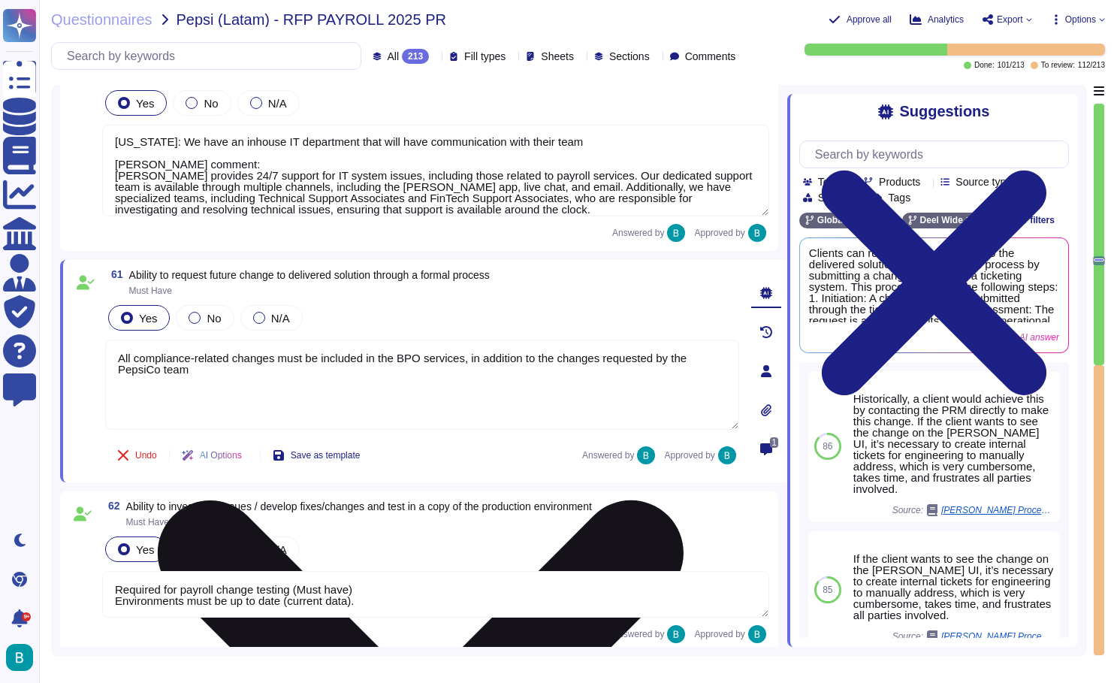
type textarea "All compliance-related changes must be included in the BPO services, in additio…"
